Goal: Transaction & Acquisition: Purchase product/service

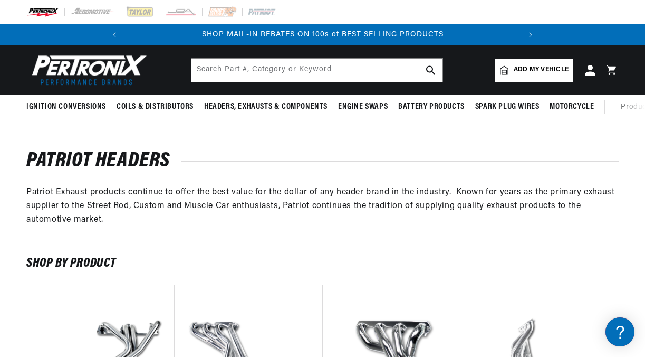
click at [175, 72] on header "BETTER SEARCH RESULTS Add your vehicle's year, make, and model to find parts be…" at bounding box center [322, 69] width 645 height 49
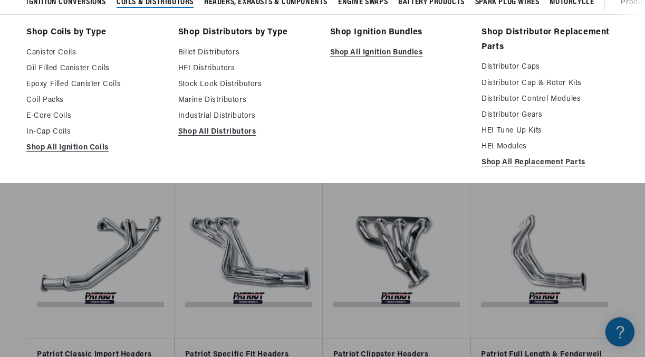
scroll to position [106, 0]
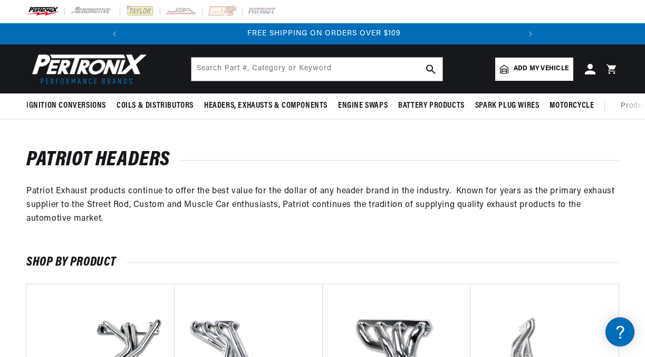
scroll to position [0, 0]
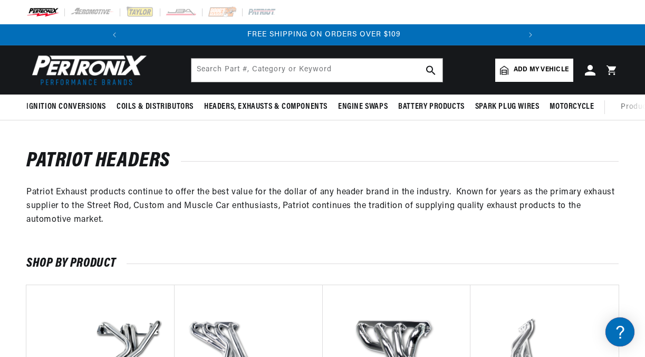
click at [522, 71] on span "Add my vehicle" at bounding box center [541, 70] width 55 height 10
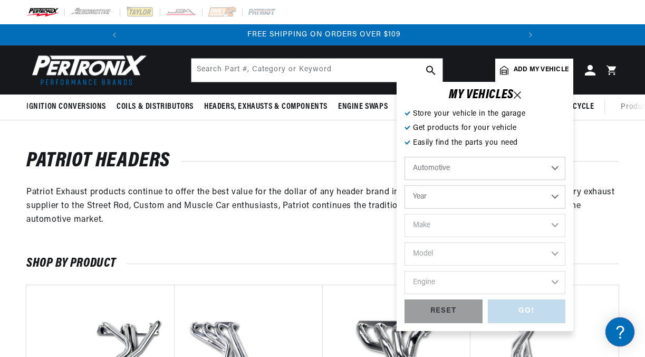
click at [466, 199] on select "Year [DATE] 2021 2020 2019 2018 2017 2016 2015 2014 2013 2012 2011 2010 2009 20…" at bounding box center [485, 196] width 161 height 23
select select "1957"
click at [405, 185] on select "Year [DATE] 2021 2020 2019 2018 2017 2016 2015 2014 2013 2012 2011 2010 2009 20…" at bounding box center [485, 196] width 161 height 23
select select "1957"
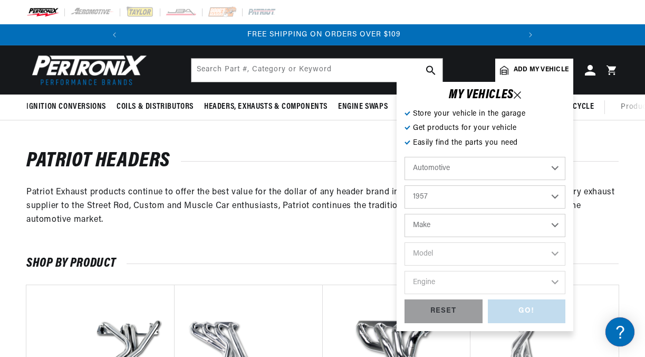
click at [461, 226] on select "Make Alfa Romeo Aston [PERSON_NAME] [PERSON_NAME] Buick Cadillac Chevrolet Chry…" at bounding box center [485, 225] width 161 height 23
select select "Chevrolet"
click at [405, 214] on select "Make Alfa Romeo Aston [PERSON_NAME] [PERSON_NAME] Buick Cadillac Chevrolet Chry…" at bounding box center [485, 225] width 161 height 23
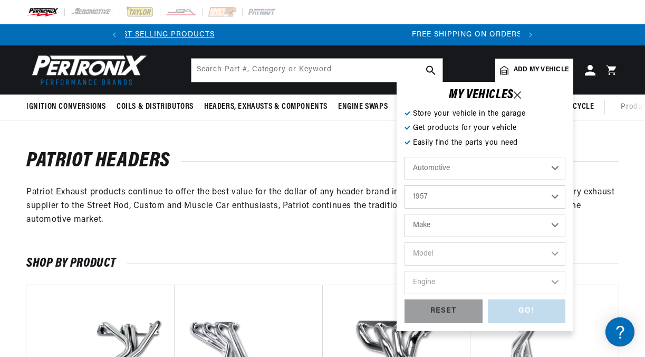
select select "Chevrolet"
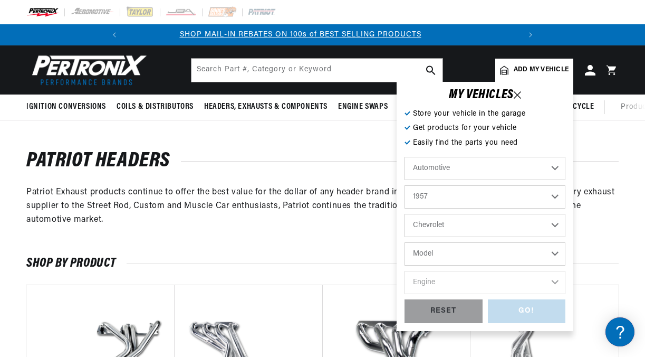
scroll to position [0, 0]
click at [443, 248] on select "Model [GEOGRAPHIC_DATA] Corvette Del Ray Nomad One-Fifty Series Sedan Delivery …" at bounding box center [485, 253] width 161 height 23
select select "Bel-Air"
click at [405, 242] on select "Model [GEOGRAPHIC_DATA] Corvette Del Ray Nomad One-Fifty Series Sedan Delivery …" at bounding box center [485, 253] width 161 height 23
select select "Bel-Air"
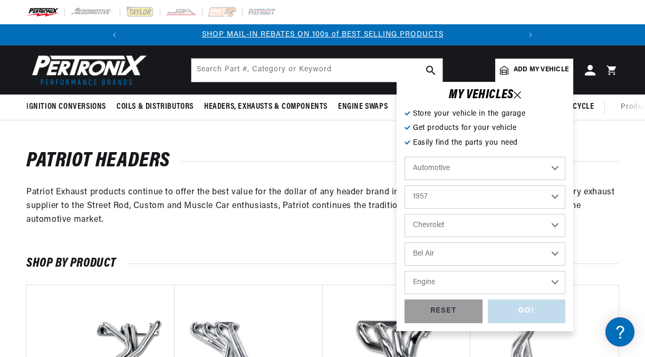
click at [423, 286] on select "Engine 235cid / 3.8L 235cid / 3.9L 261cid / 4.3L 265cid / 4.3L 283cid / 4.6L" at bounding box center [485, 282] width 161 height 23
select select "235cid-3.9L"
click at [405, 271] on select "Engine 235cid / 3.8L 235cid / 3.9L 261cid / 4.3L 265cid / 4.3L 283cid / 4.6L" at bounding box center [485, 282] width 161 height 23
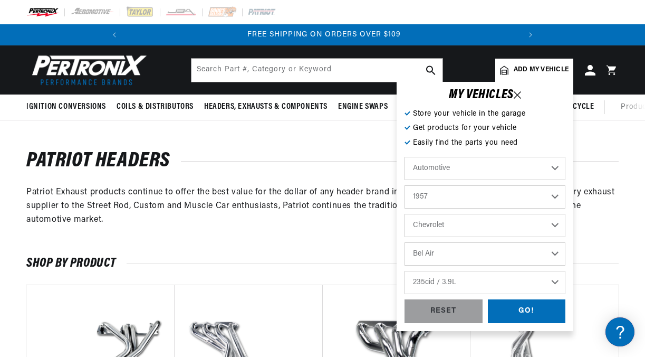
click at [459, 279] on select "235cid / 3.8L 235cid / 3.9L 261cid / 4.3L 265cid / 4.3L 283cid / 4.6L" at bounding box center [485, 282] width 161 height 23
click at [405, 271] on select "235cid / 3.8L 235cid / 3.9L 261cid / 4.3L 265cid / 4.3L 283cid / 4.6L" at bounding box center [485, 282] width 161 height 23
select select "283cid-4.6L"
click at [511, 310] on div "GO!" at bounding box center [527, 311] width 78 height 24
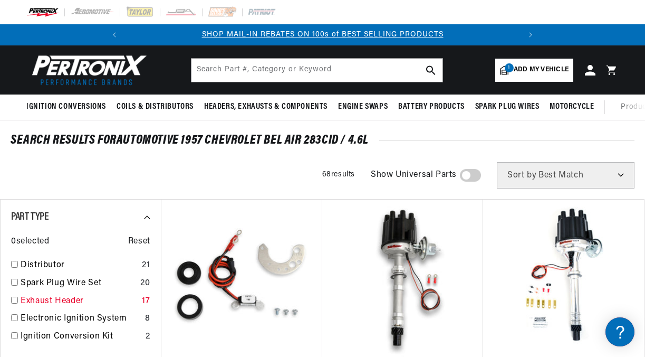
click at [59, 299] on link "Exhaust Header" at bounding box center [79, 301] width 117 height 14
checkbox input "true"
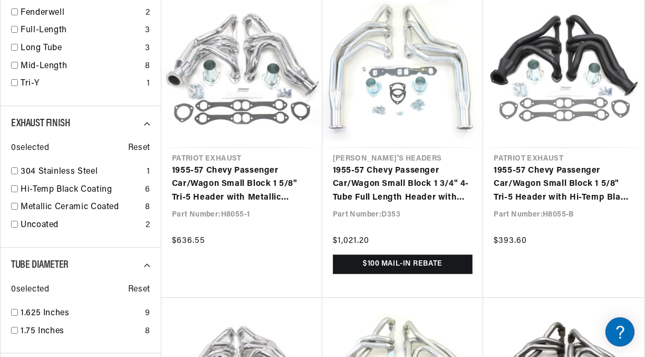
scroll to position [528, 0]
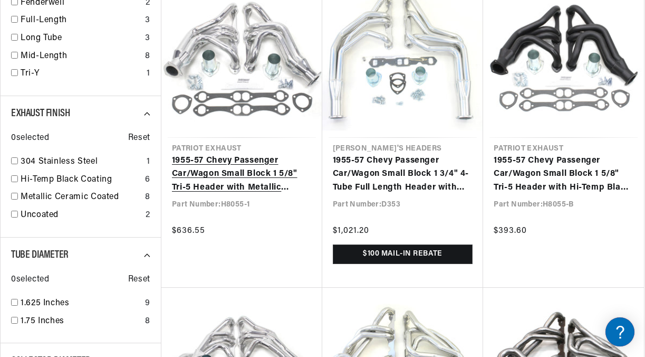
click at [210, 179] on link "1955-57 Chevy Passenger Car/Wagon Small Block 1 5/8" Tri-5 Header with Metallic…" at bounding box center [242, 174] width 140 height 41
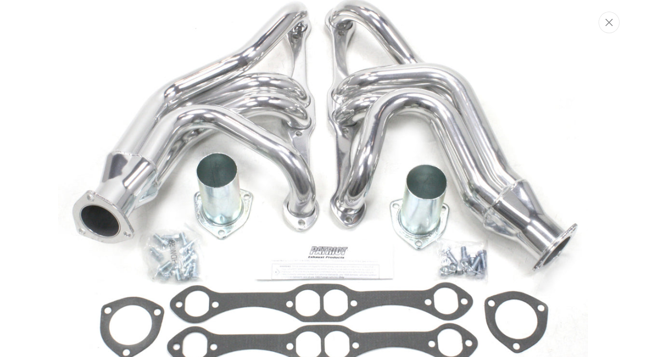
scroll to position [97, 0]
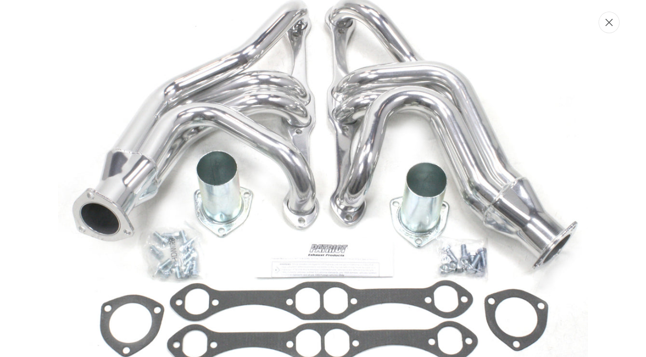
click at [611, 23] on icon "Close" at bounding box center [609, 22] width 7 height 8
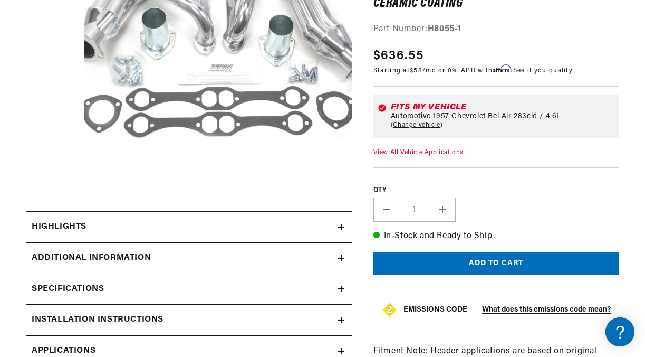
scroll to position [249, 0]
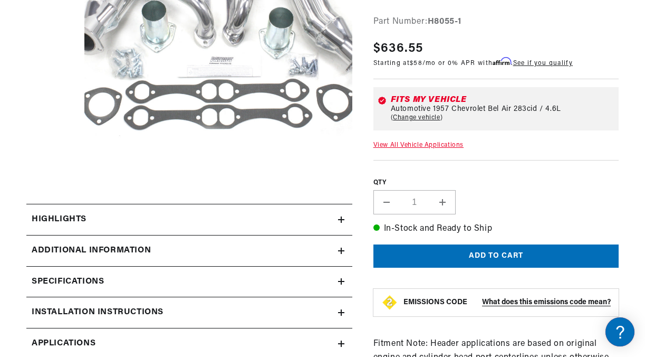
click at [360, 185] on div "1955-57 Chevy Passenger Car/Wagon Small Block 1 5/8" Tri-5 Header with Metallic…" at bounding box center [485, 273] width 266 height 727
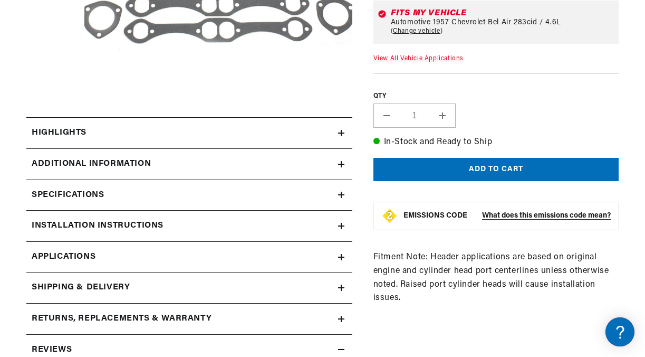
scroll to position [354, 0]
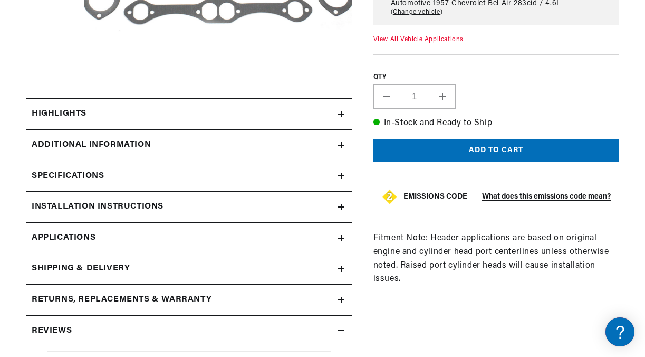
click at [341, 112] on icon at bounding box center [341, 114] width 0 height 6
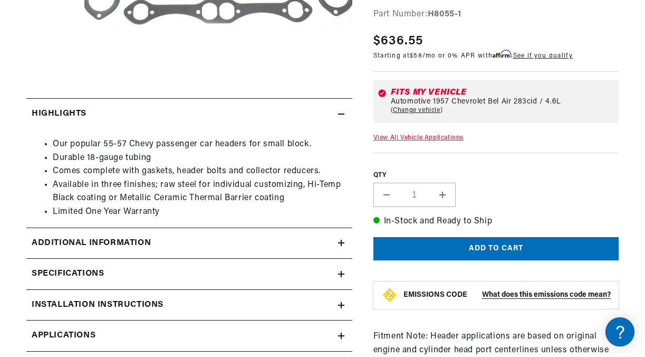
scroll to position [0, 0]
click at [341, 112] on icon at bounding box center [341, 114] width 6 height 6
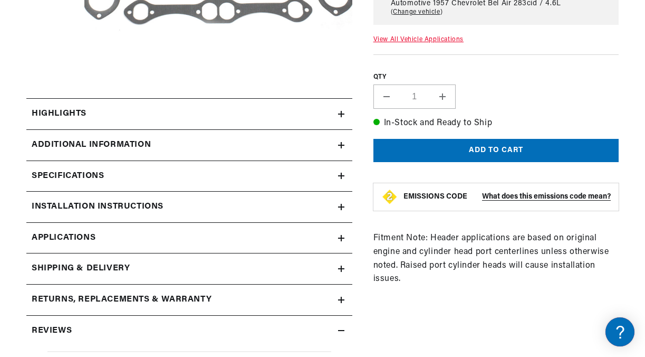
click at [341, 112] on icon at bounding box center [341, 114] width 0 height 6
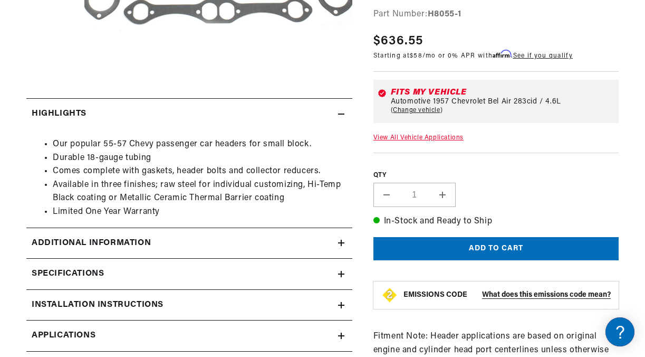
scroll to position [376, 0]
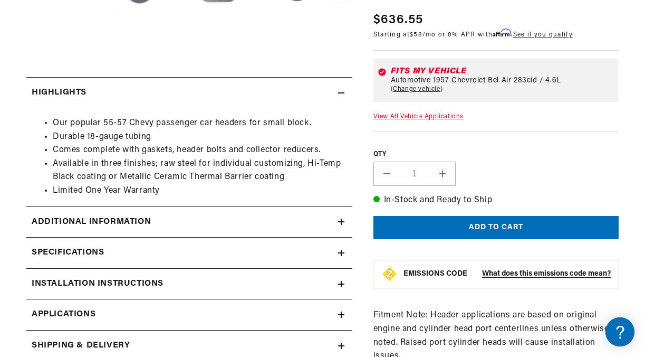
click at [407, 114] on link "View All Vehicle Applications" at bounding box center [418, 116] width 90 height 6
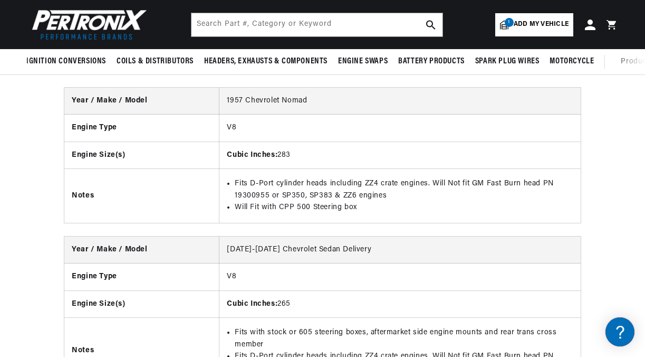
scroll to position [1946, 0]
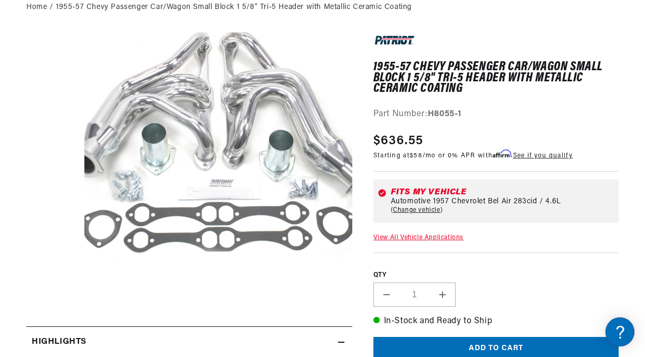
click at [57, 300] on button "Open media 1 in modal" at bounding box center [57, 300] width 0 height 0
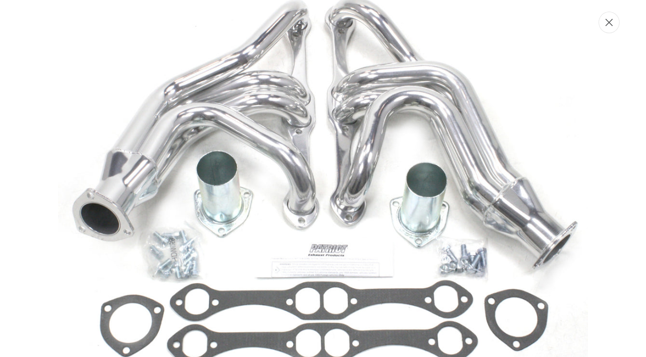
click at [606, 24] on icon "Close" at bounding box center [609, 22] width 7 height 8
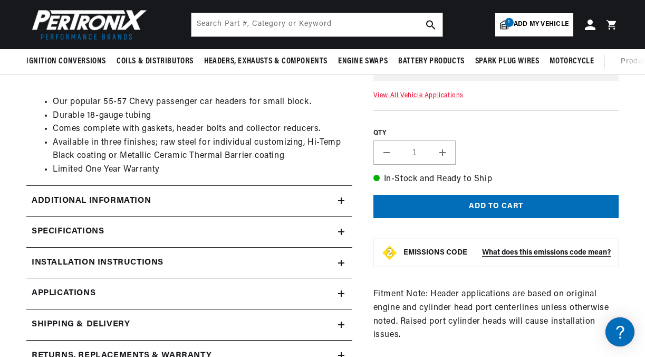
click at [366, 244] on div "1955-57 Chevy Passenger Car/Wagon Small Block 1 5/8" Tri-5 Header with Metallic…" at bounding box center [485, 174] width 266 height 825
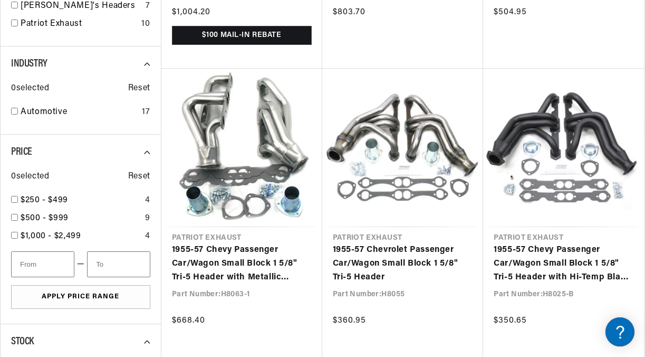
scroll to position [1055, 0]
